Goal: Task Accomplishment & Management: Use online tool/utility

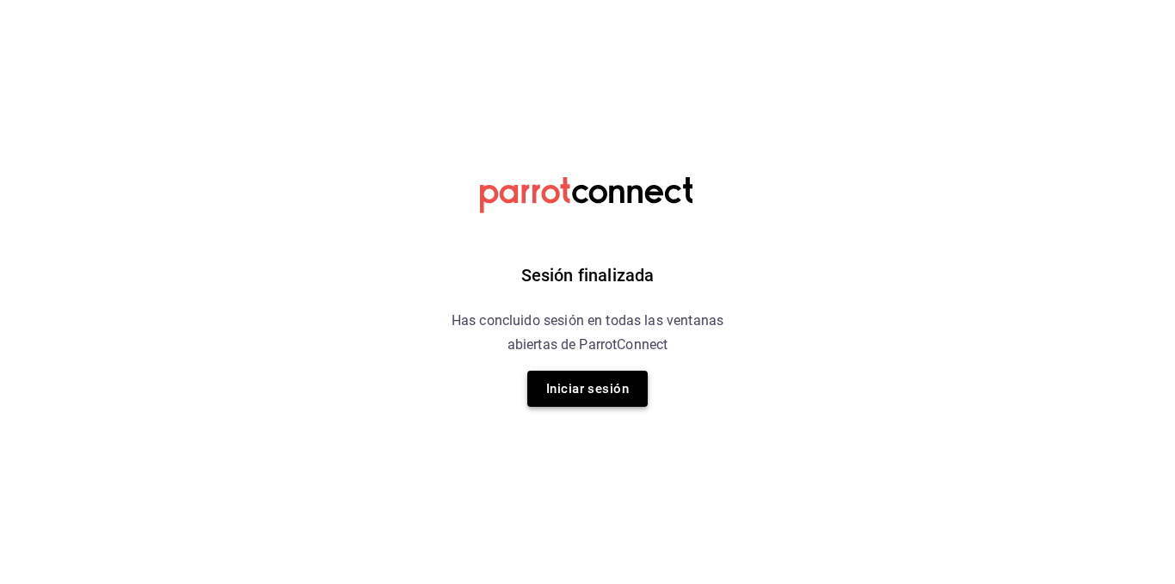
click at [606, 391] on button "Iniciar sesión" at bounding box center [587, 389] width 120 height 36
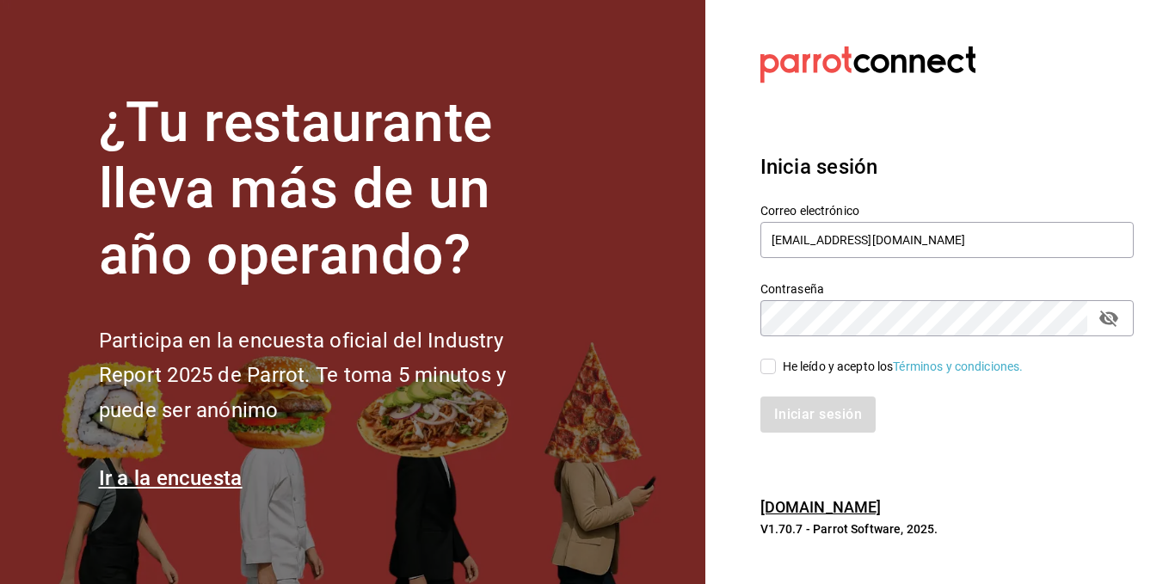
click at [765, 369] on input "He leído y acepto los Términos y condiciones." at bounding box center [767, 366] width 15 height 15
checkbox input "true"
click at [771, 421] on button "Iniciar sesión" at bounding box center [818, 415] width 117 height 36
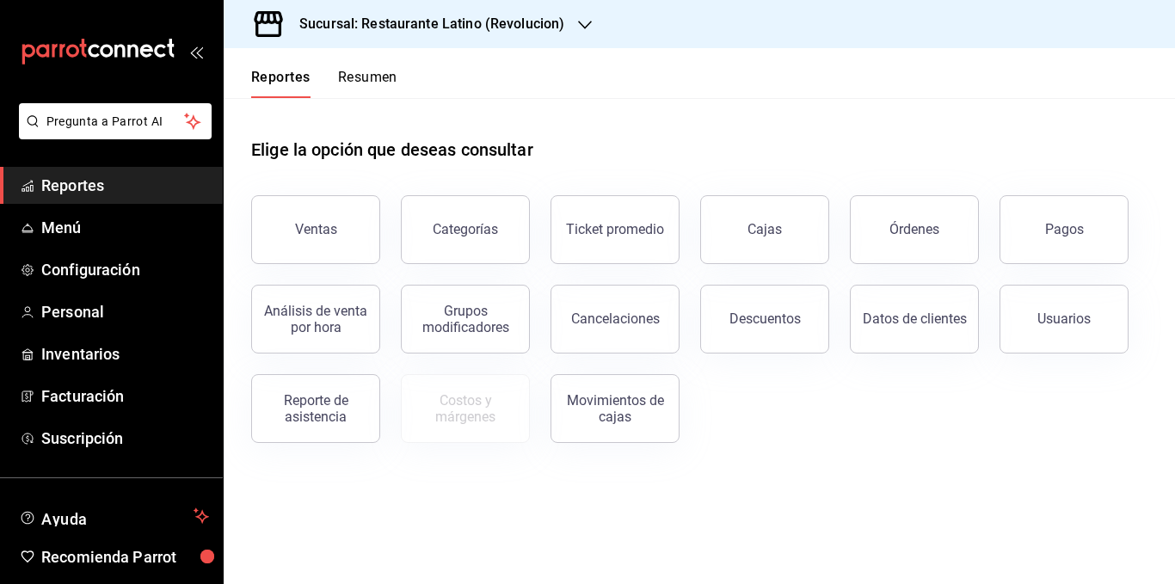
click at [377, 77] on button "Resumen" at bounding box center [367, 83] width 59 height 29
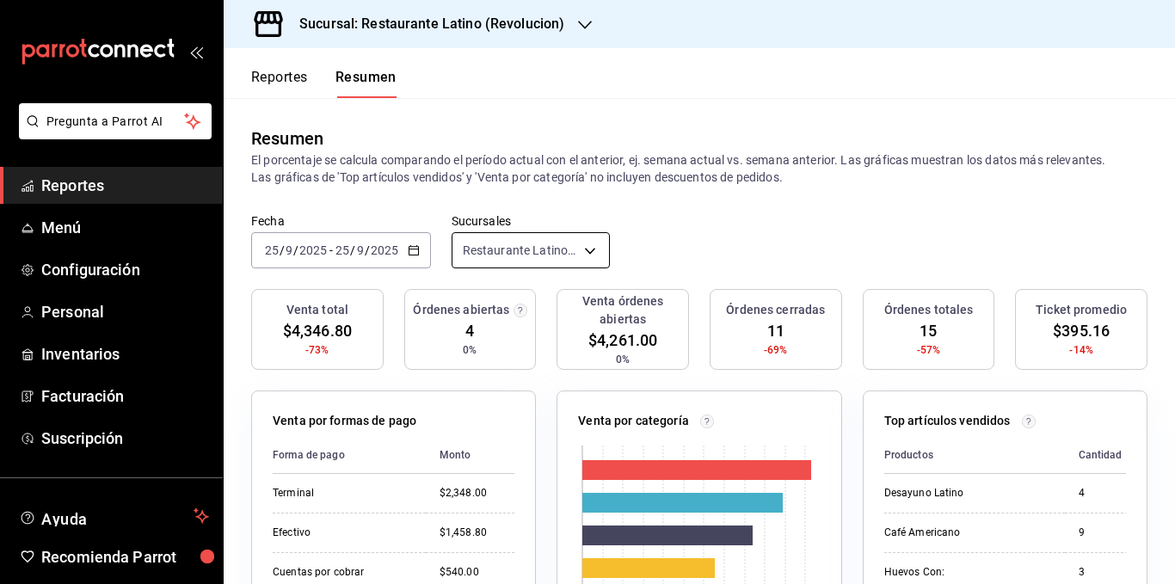
click at [547, 248] on body "Pregunta a Parrot AI Reportes Menú Configuración Personal Inventarios Facturaci…" at bounding box center [587, 292] width 1175 height 584
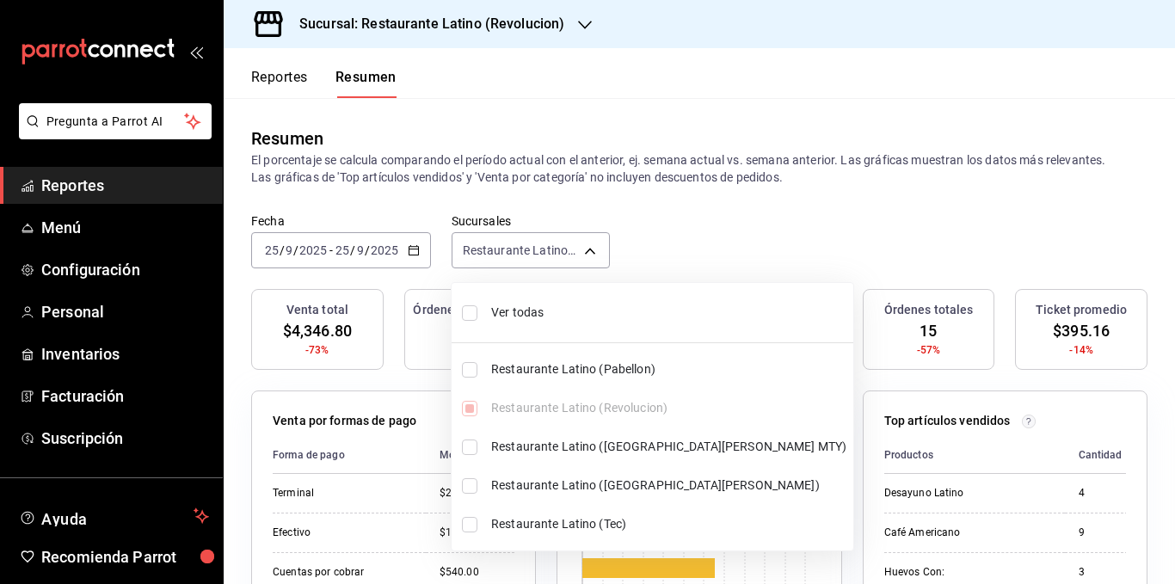
click at [534, 309] on span "Ver todas" at bounding box center [668, 313] width 355 height 18
type input "[object Object],[object Object],[object Object],[object Object],[object Object]"
checkbox input "true"
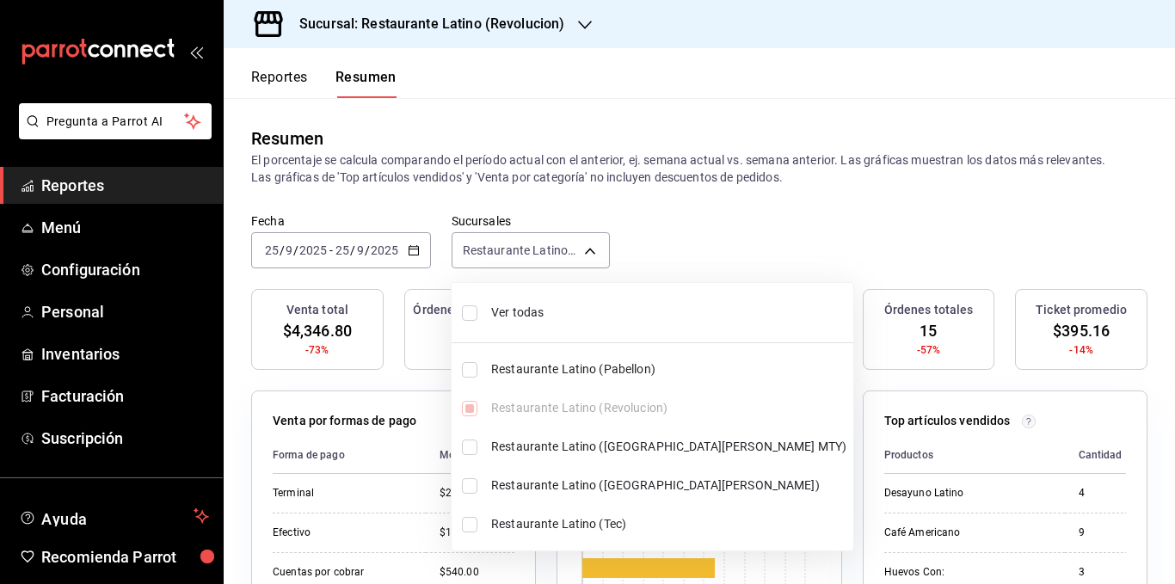
checkbox input "true"
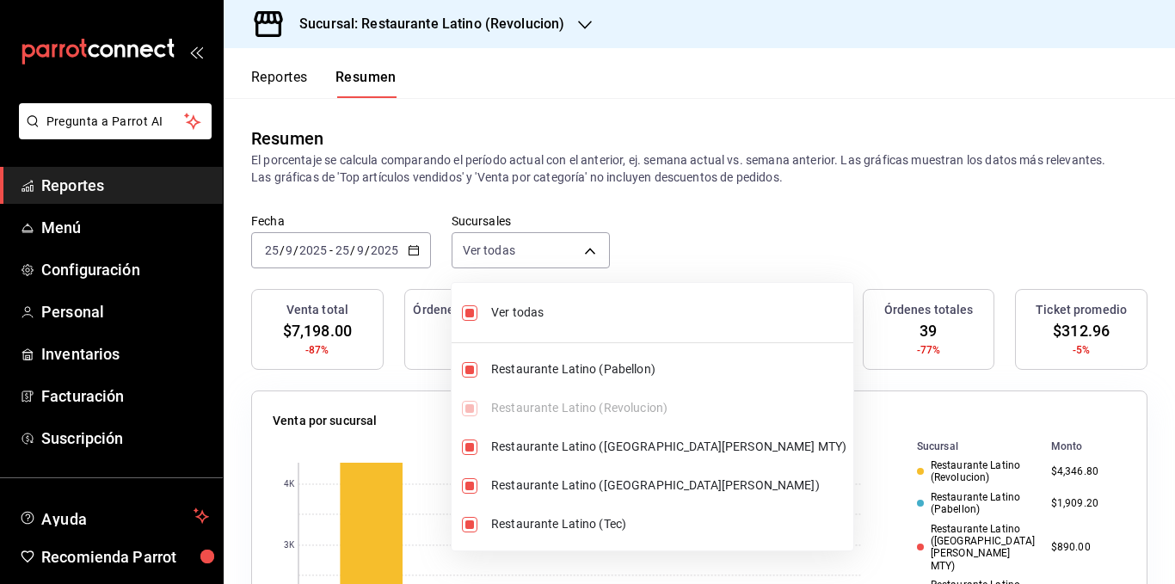
click at [526, 169] on div at bounding box center [587, 292] width 1175 height 584
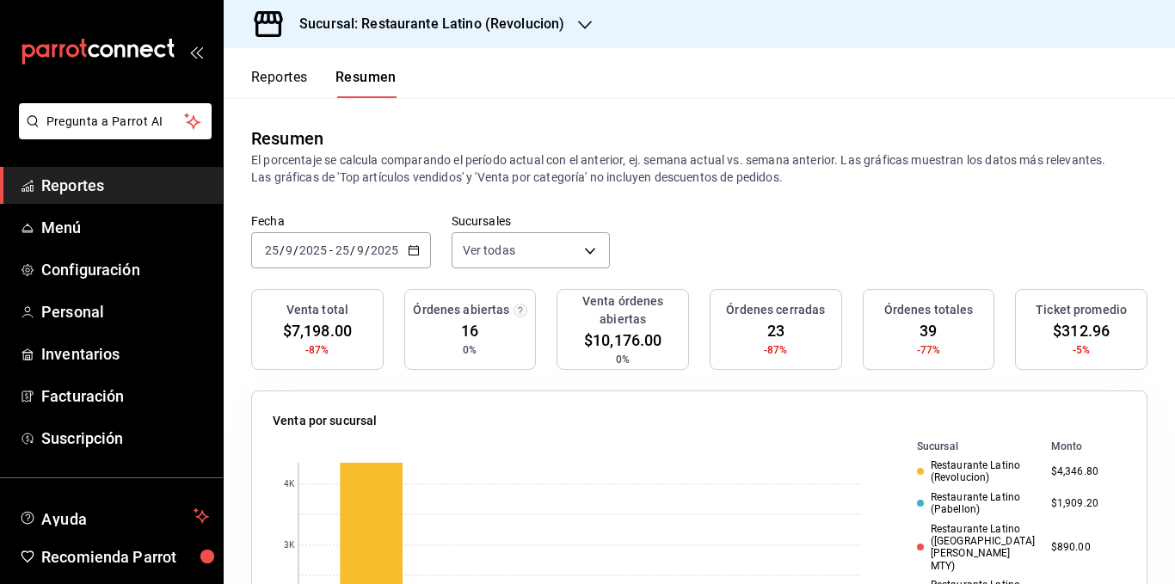
click at [482, 153] on p "El porcentaje se calcula comparando el período actual con el anterior, ej. sema…" at bounding box center [699, 168] width 896 height 34
